Goal: Task Accomplishment & Management: Use online tool/utility

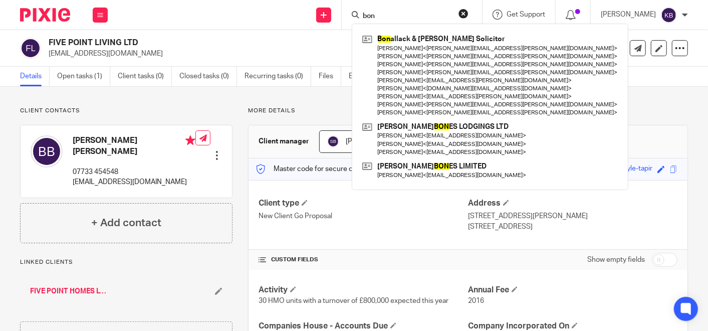
scroll to position [56, 0]
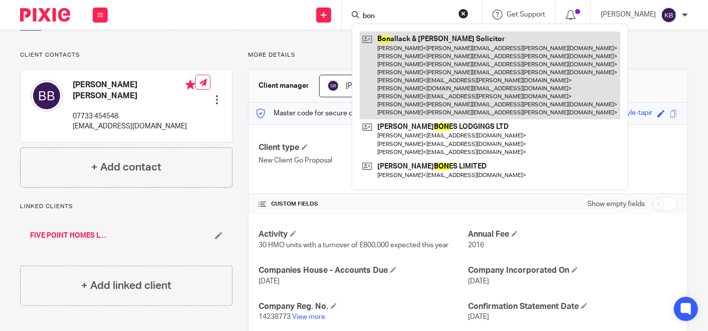
type input "bon"
click at [418, 47] on link at bounding box center [490, 76] width 261 height 88
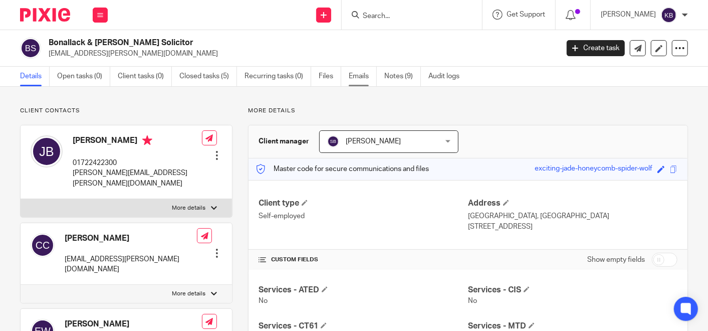
click at [359, 76] on link "Emails" at bounding box center [363, 77] width 28 height 20
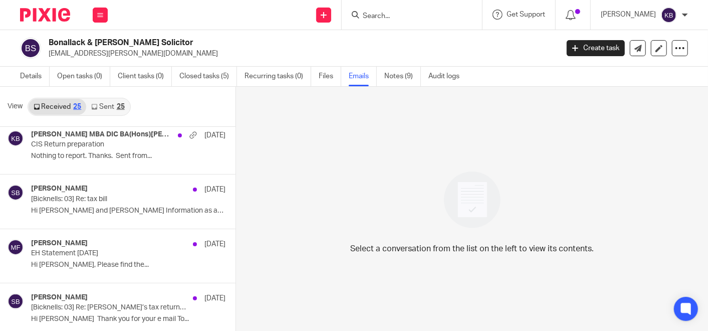
scroll to position [334, 0]
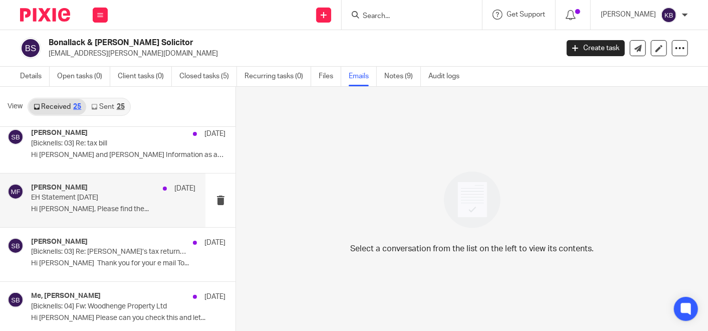
click at [116, 200] on p "EH Statement [DATE]" at bounding box center [96, 198] width 131 height 9
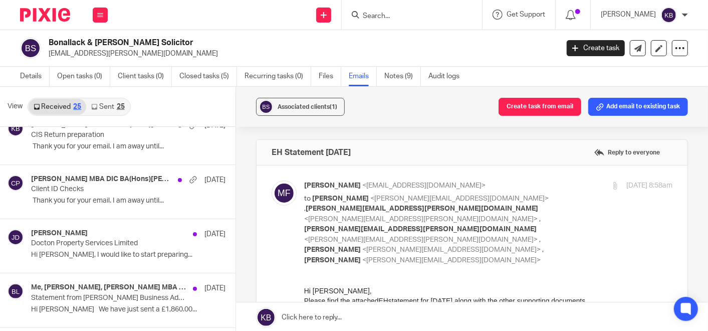
scroll to position [724, 0]
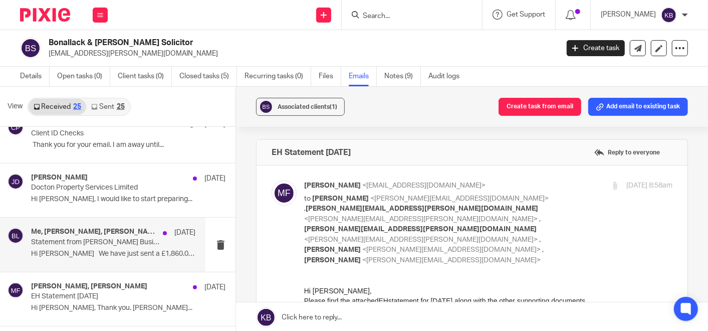
click at [63, 246] on div "Me, [PERSON_NAME], [PERSON_NAME] MBA DIC BA(Hons)[PERSON_NAME], [PERSON_NAME] B…" at bounding box center [113, 245] width 164 height 34
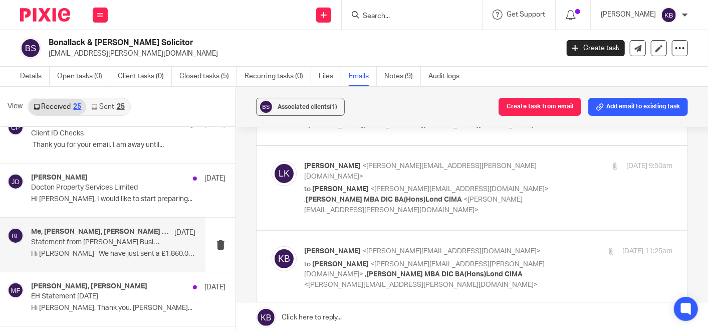
scroll to position [111, 0]
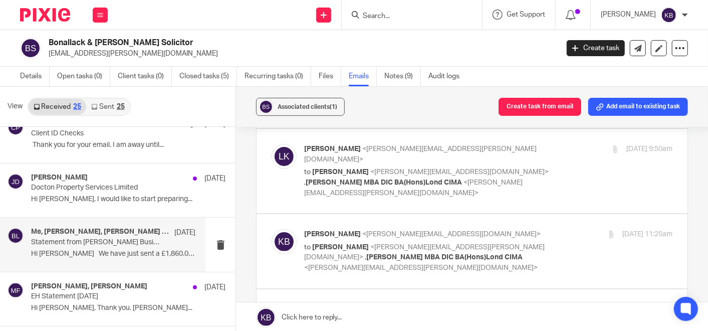
click at [340, 145] on span "[PERSON_NAME]" at bounding box center [332, 148] width 57 height 7
checkbox input "true"
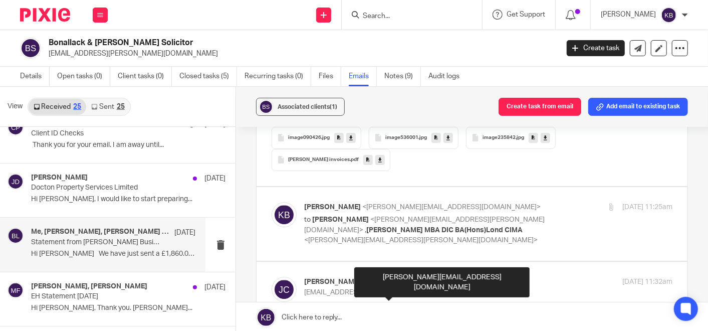
scroll to position [1616, 0]
